Goal: Book appointment/travel/reservation

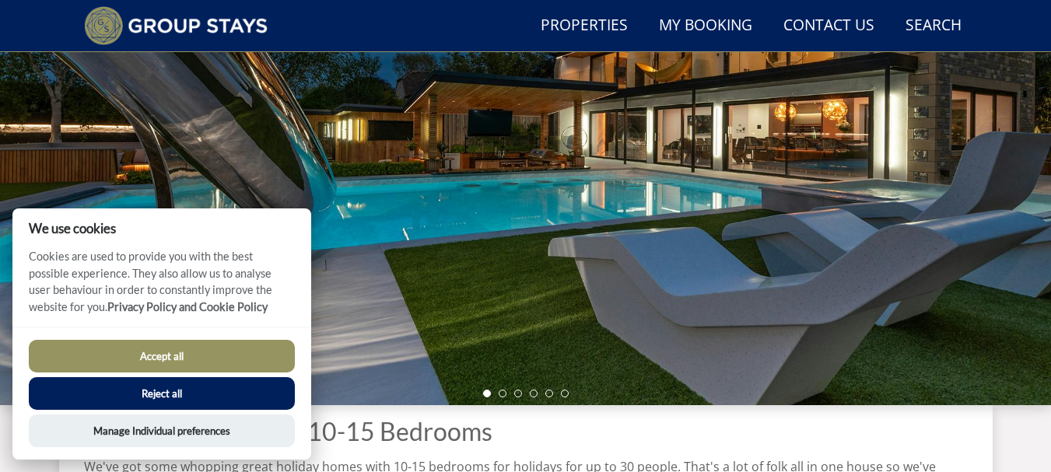
scroll to position [263, 0]
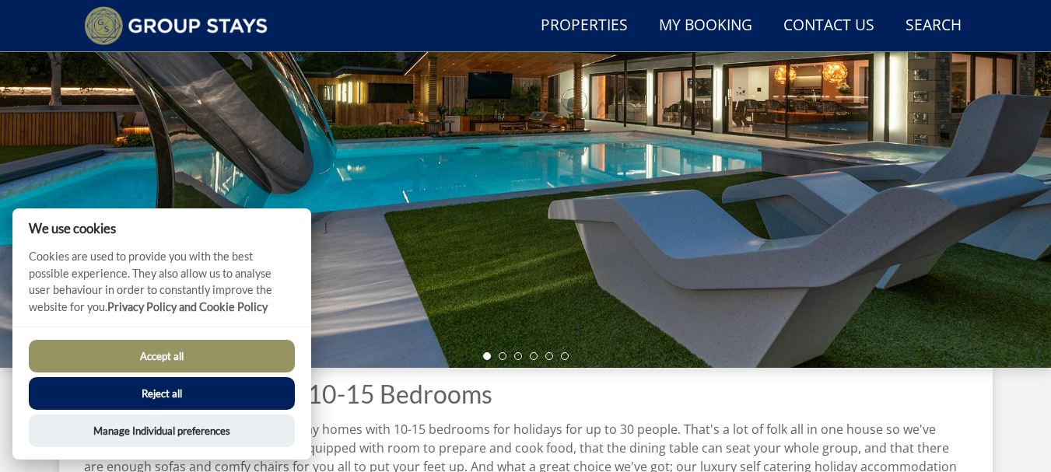
click at [161, 381] on button "Reject all" at bounding box center [162, 393] width 266 height 33
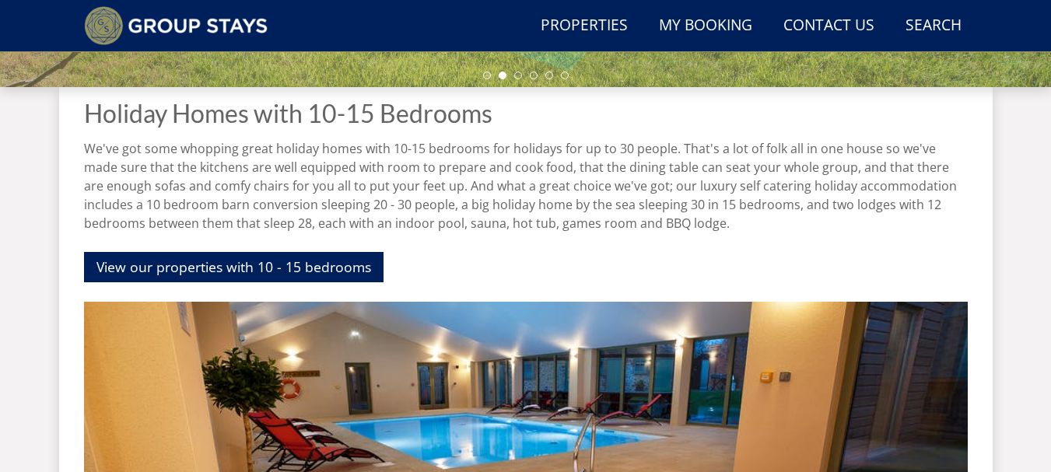
scroll to position [477, 0]
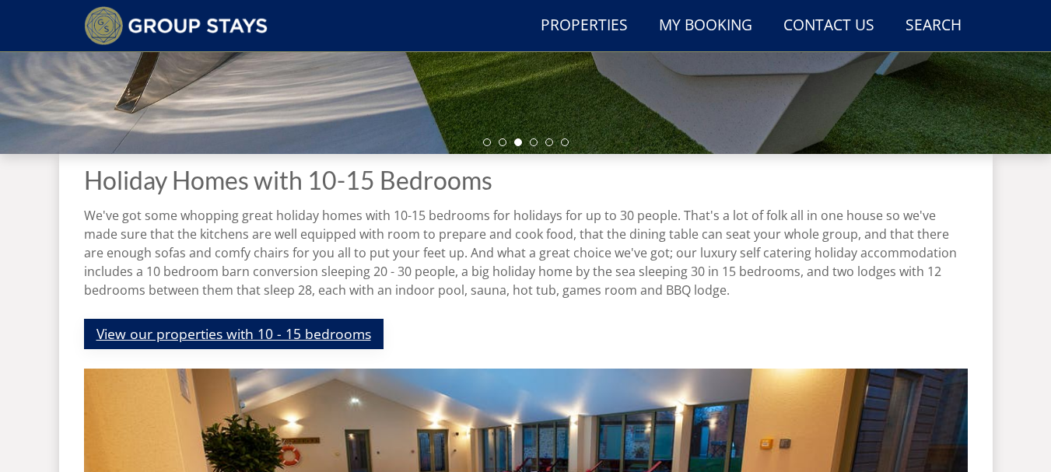
click at [191, 329] on link "View our properties with 10 - 15 bedrooms" at bounding box center [234, 334] width 300 height 30
